Goal: Task Accomplishment & Management: Use online tool/utility

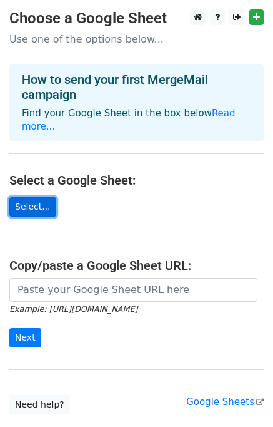
click at [36, 197] on link "Select..." at bounding box center [32, 206] width 47 height 19
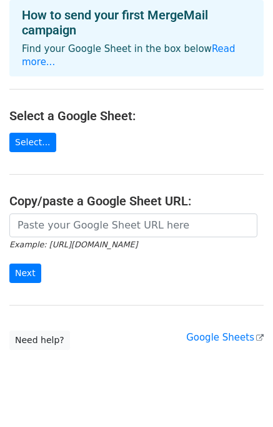
scroll to position [74, 0]
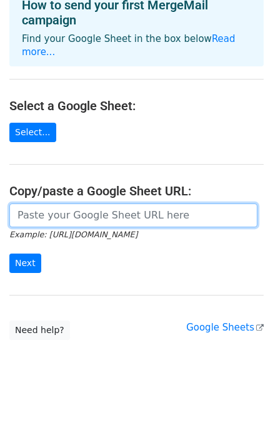
click at [43, 203] on input "url" at bounding box center [133, 215] width 248 height 24
paste input "https://docs.google.com/spreadsheets/d/1xDLjprhoSB6QZlwk7nRtSWdN3lIIZ6WB/edit?g…"
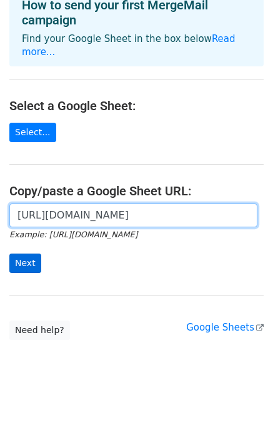
type input "https://docs.google.com/spreadsheets/d/1xDLjprhoSB6QZlwk7nRtSWdN3lIIZ6WB/edit?g…"
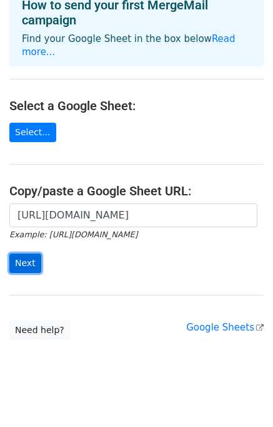
scroll to position [0, 0]
click at [25, 253] on input "Next" at bounding box center [25, 262] width 32 height 19
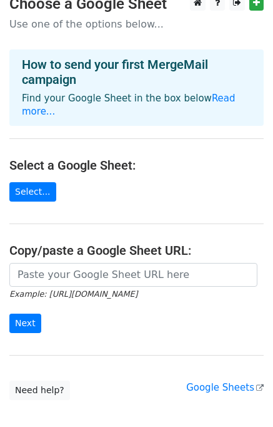
scroll to position [128, 0]
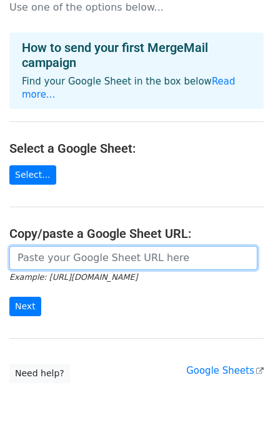
click at [96, 246] on input "url" at bounding box center [133, 258] width 248 height 24
paste input "https://docs.google.com/spreadsheets/d/1_MkwC_I94ngL4ReyZspyroGVUbPWVn3JKeW_F3Y…"
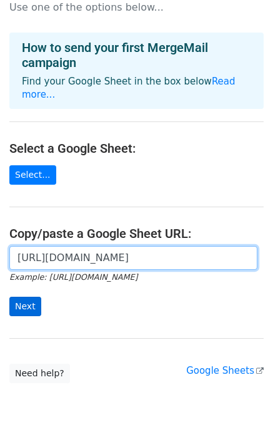
type input "https://docs.google.com/spreadsheets/d/1_MkwC_I94ngL4ReyZspyroGVUbPWVn3JKeW_F3Y…"
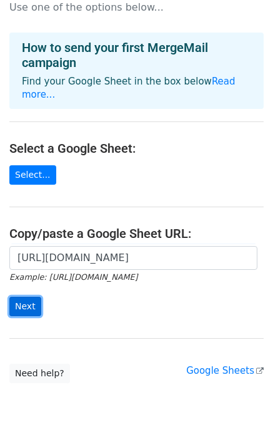
scroll to position [0, 0]
click at [29, 297] on input "Next" at bounding box center [25, 306] width 32 height 19
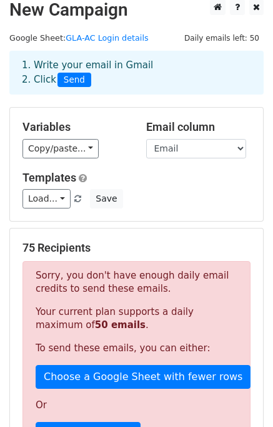
scroll to position [13, 0]
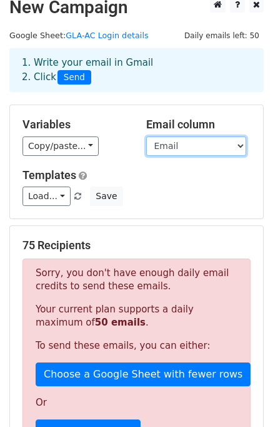
click at [223, 148] on select "Name Roll_Number Group Name Email Mobile Username Password" at bounding box center [196, 145] width 100 height 19
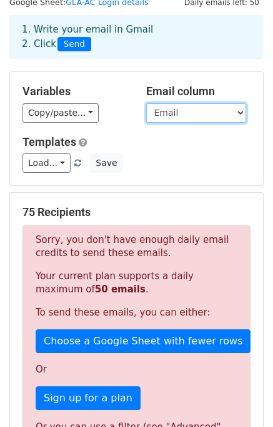
scroll to position [48, 0]
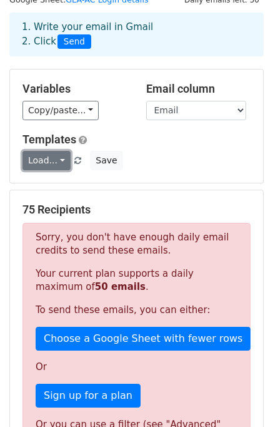
click at [56, 158] on link "Load..." at bounding box center [47, 160] width 48 height 19
click at [221, 173] on div "Variables Copy/paste... {{Name}} {{Roll_Number}} {{Group Name}} {{Email}} {{Mob…" at bounding box center [136, 125] width 253 height 113
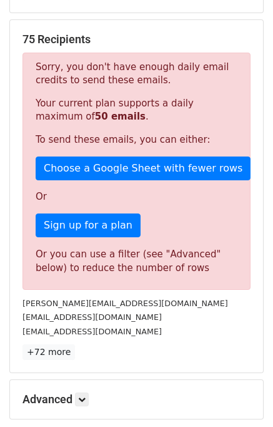
scroll to position [213, 0]
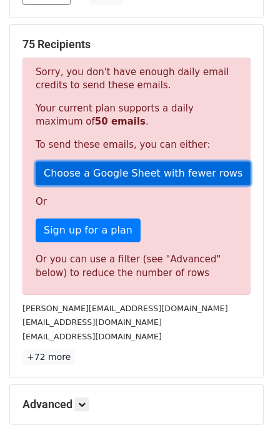
click at [156, 175] on link "Choose a Google Sheet with fewer rows" at bounding box center [143, 173] width 215 height 24
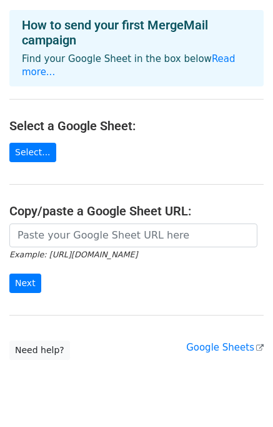
scroll to position [74, 0]
